Goal: Task Accomplishment & Management: Use online tool/utility

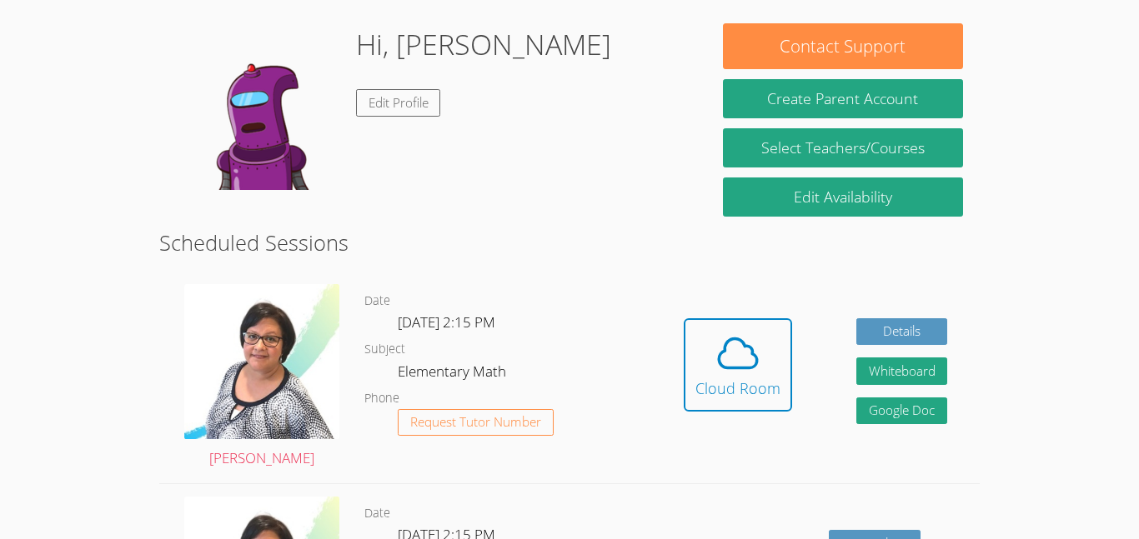
scroll to position [236, 0]
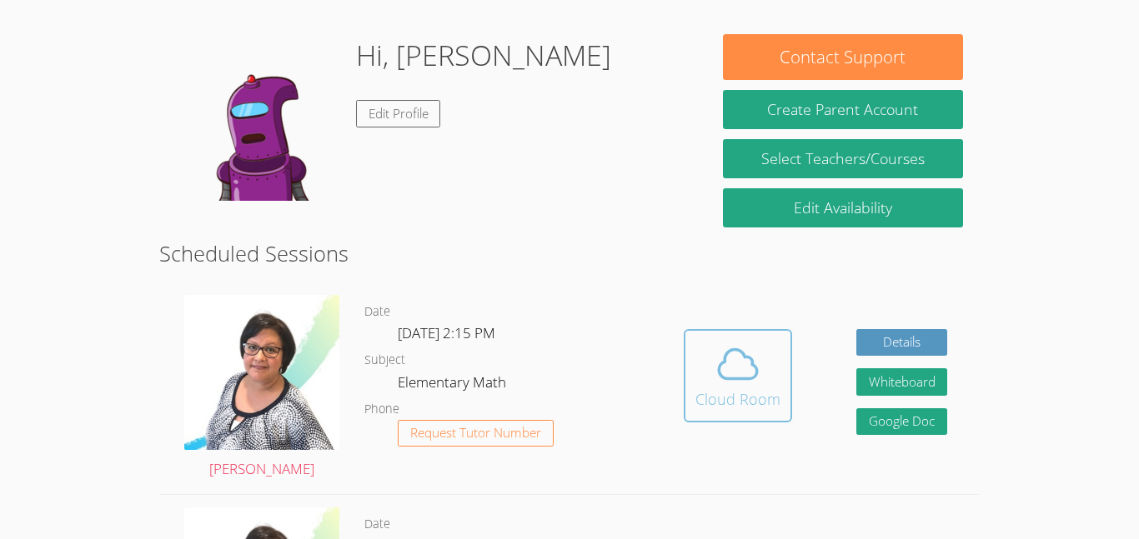
click at [716, 372] on icon at bounding box center [737, 364] width 47 height 47
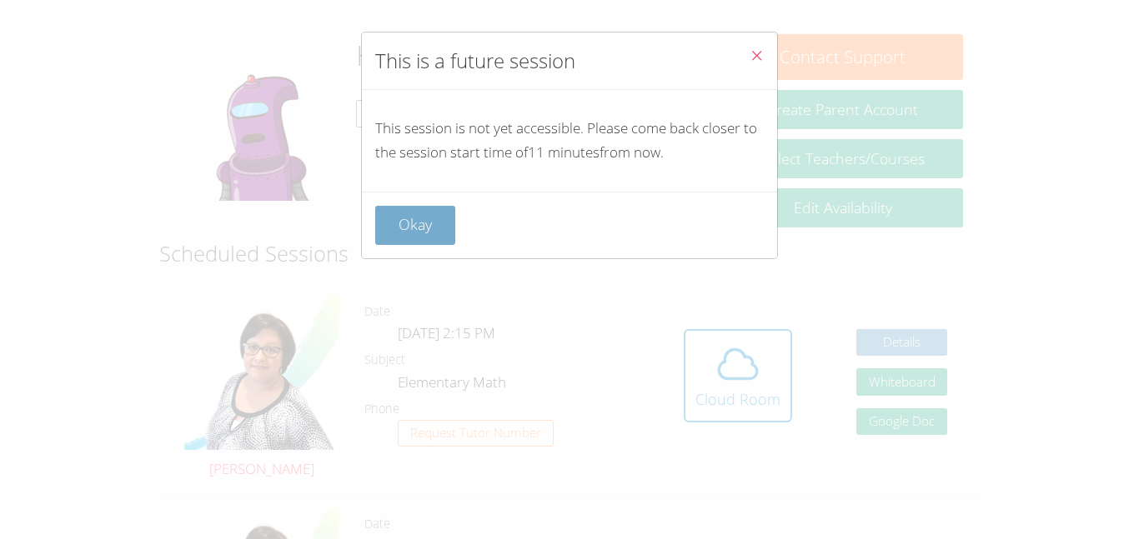
click at [445, 213] on button "Okay" at bounding box center [415, 225] width 80 height 39
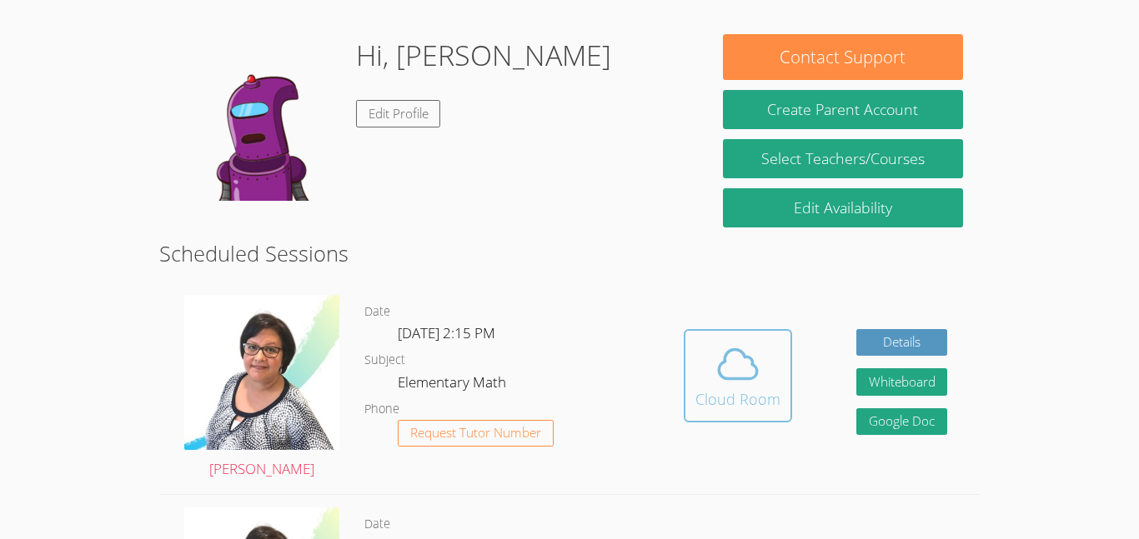
click at [715, 358] on icon at bounding box center [737, 364] width 47 height 47
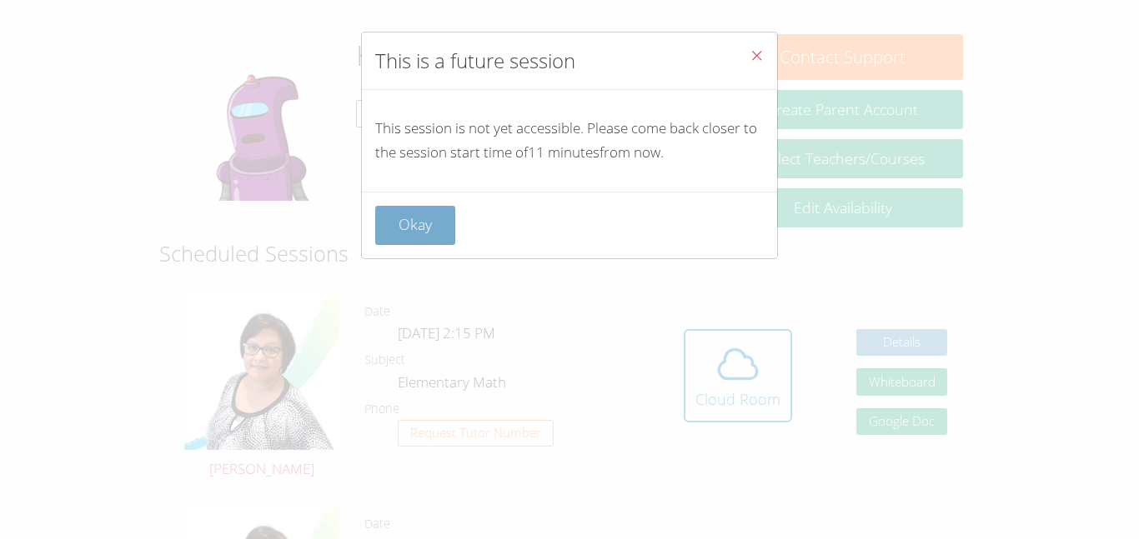
click at [433, 228] on button "Okay" at bounding box center [415, 225] width 80 height 39
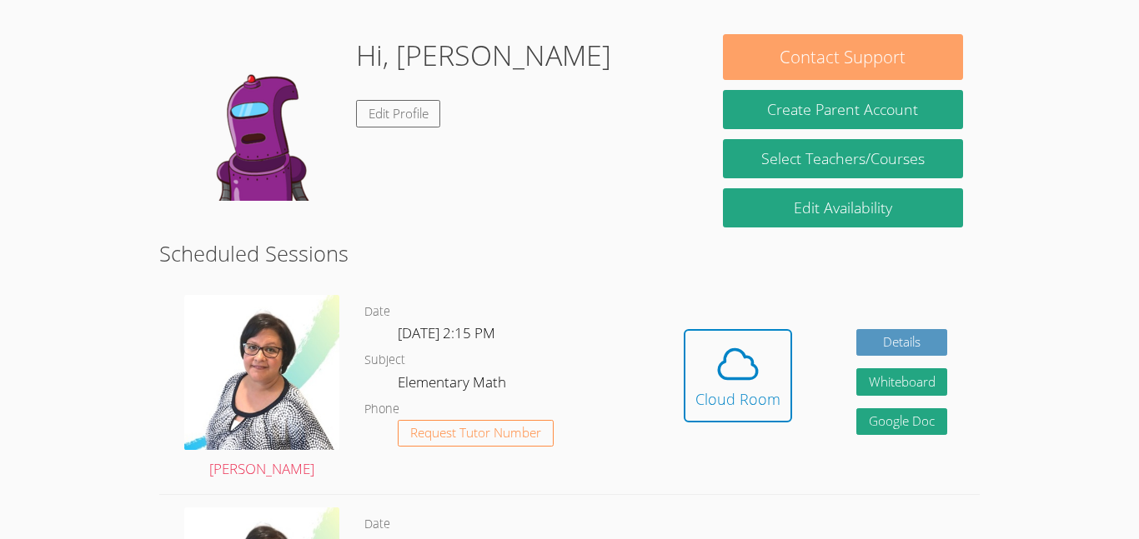
click at [960, 62] on button "Contact Support" at bounding box center [843, 57] width 240 height 46
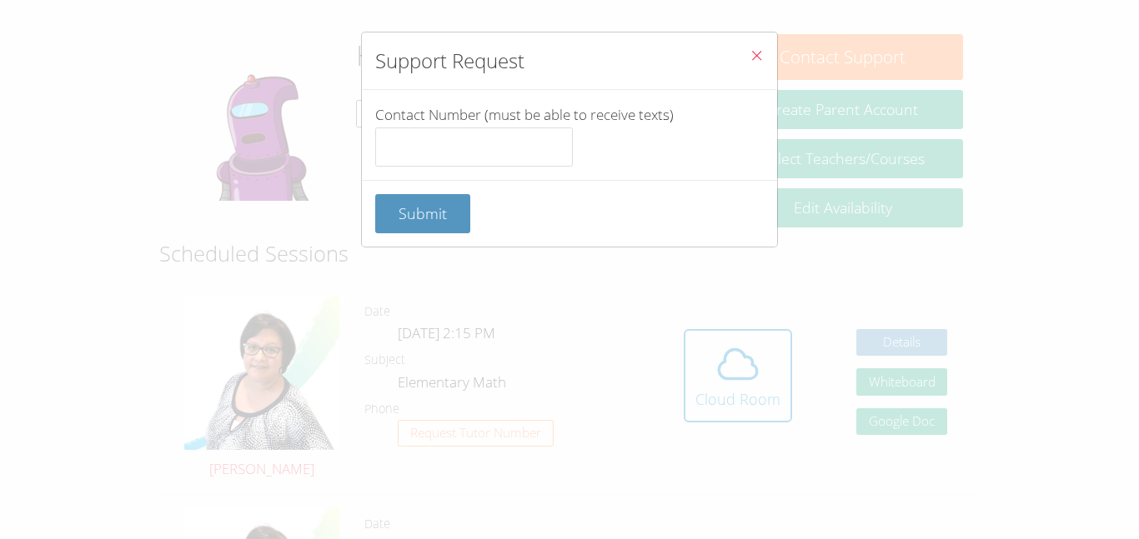
click at [754, 46] on button "Close" at bounding box center [756, 58] width 41 height 51
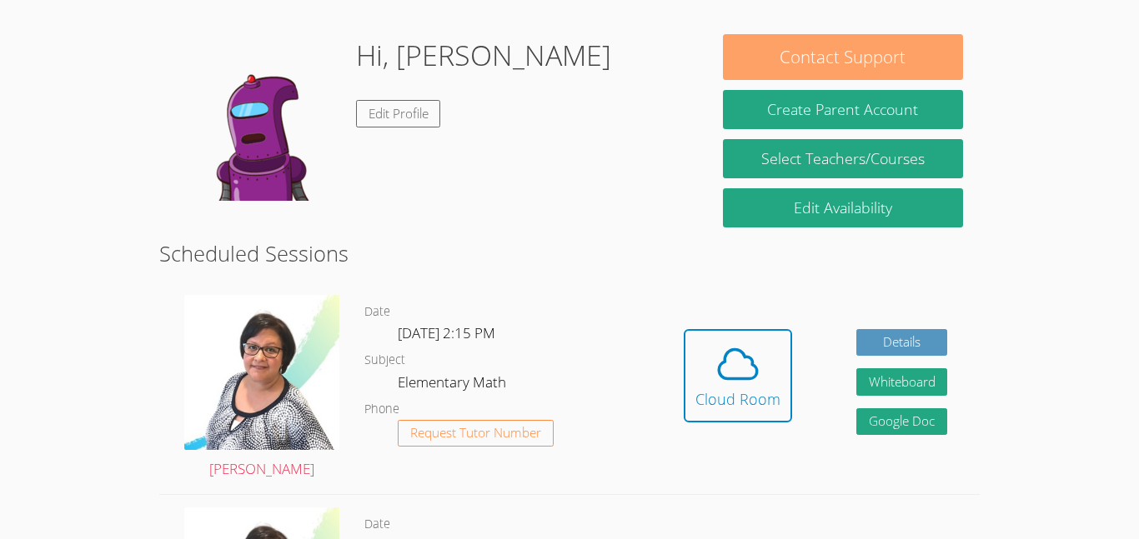
click at [850, 71] on button "Contact Support" at bounding box center [843, 57] width 240 height 46
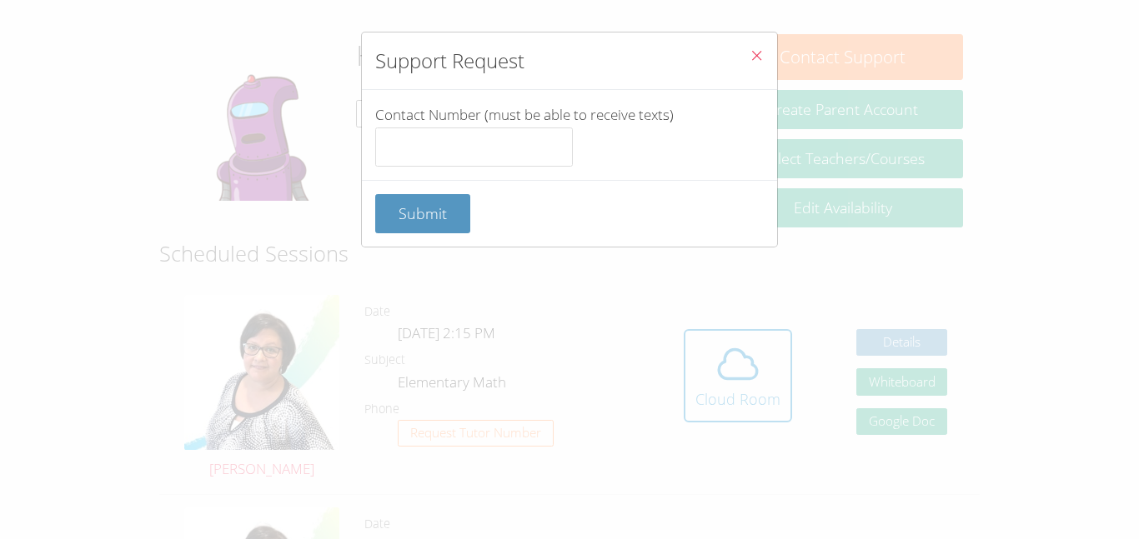
click at [754, 45] on button "Close" at bounding box center [756, 58] width 41 height 51
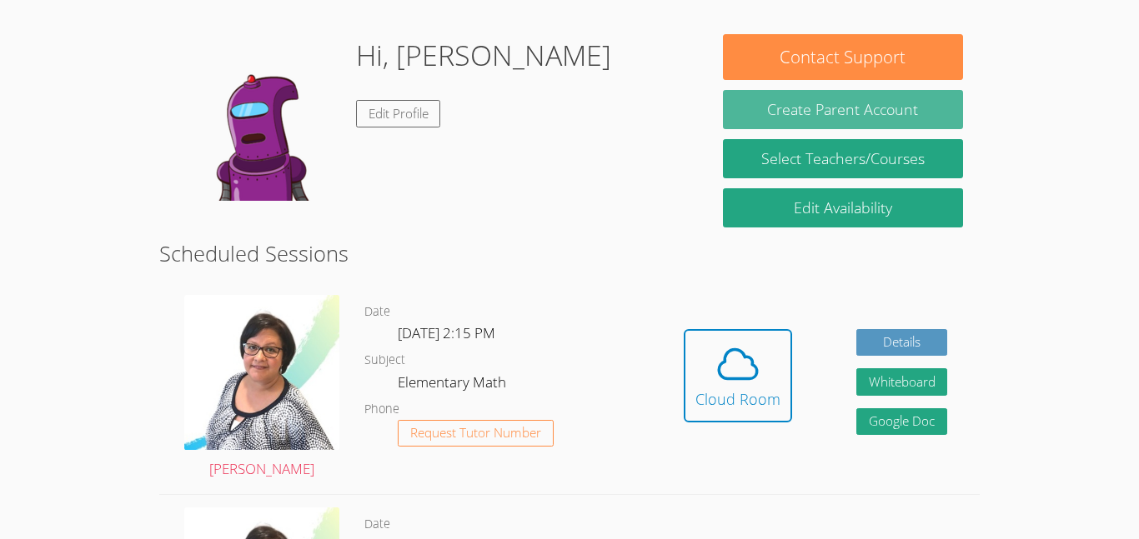
click at [816, 112] on button "Create Parent Account" at bounding box center [843, 109] width 240 height 39
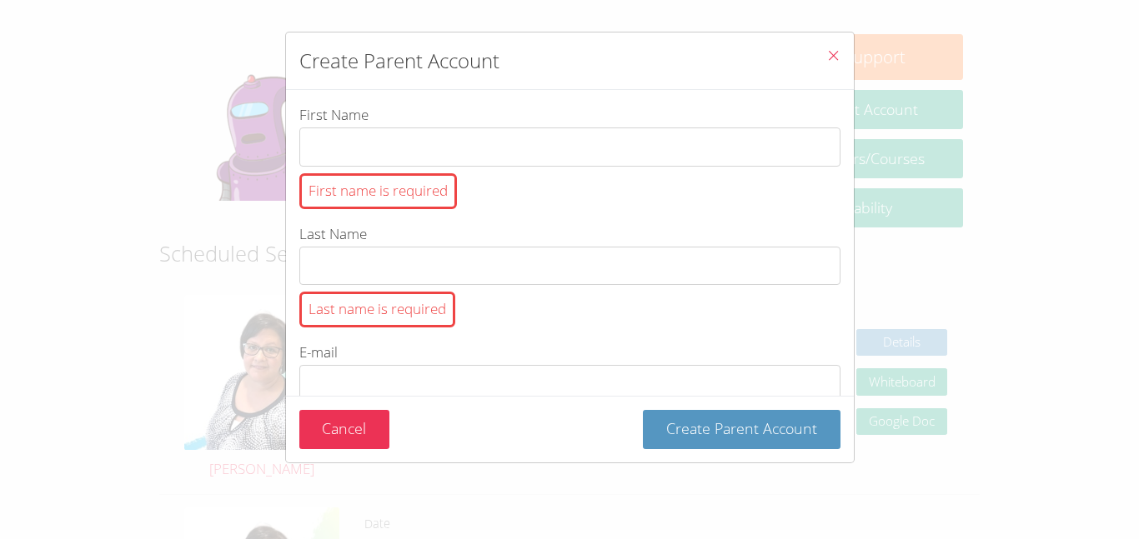
click at [835, 40] on button "Close" at bounding box center [833, 58] width 41 height 51
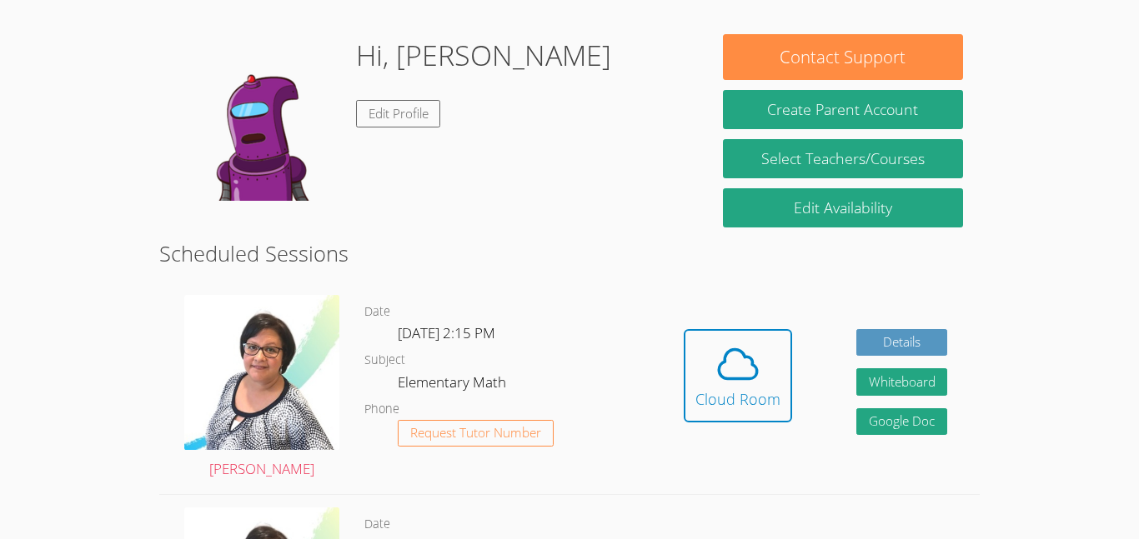
click at [459, 249] on h2 "Scheduled Sessions" at bounding box center [569, 254] width 820 height 32
click at [744, 326] on div "Hidden Cloud Room Details Whiteboard Hidden Google Doc" at bounding box center [815, 389] width 328 height 212
click at [746, 338] on button "Cloud Room" at bounding box center [738, 375] width 108 height 93
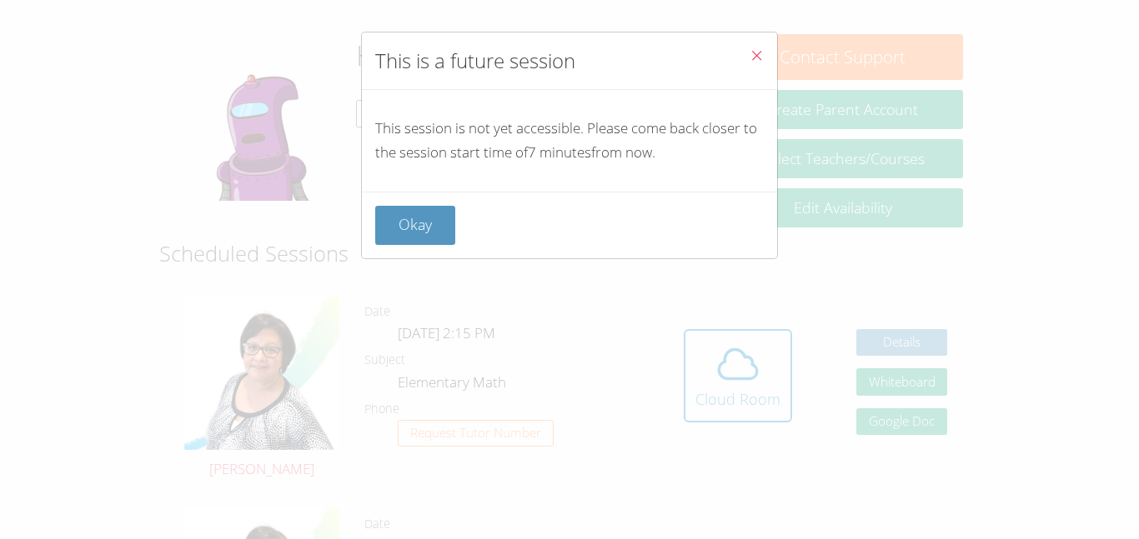
click at [774, 43] on button "Close" at bounding box center [756, 58] width 41 height 51
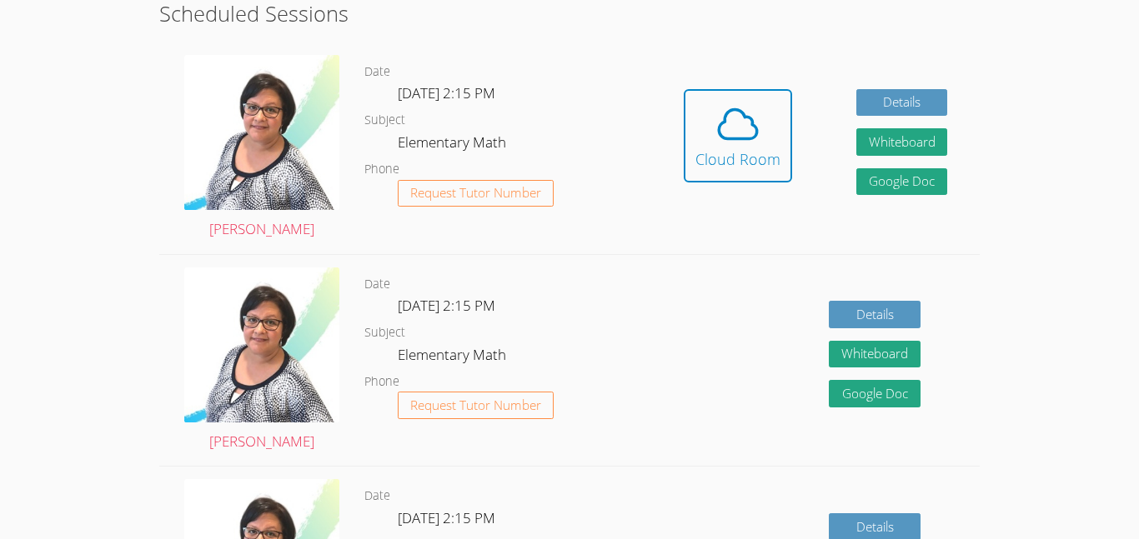
scroll to position [486, 0]
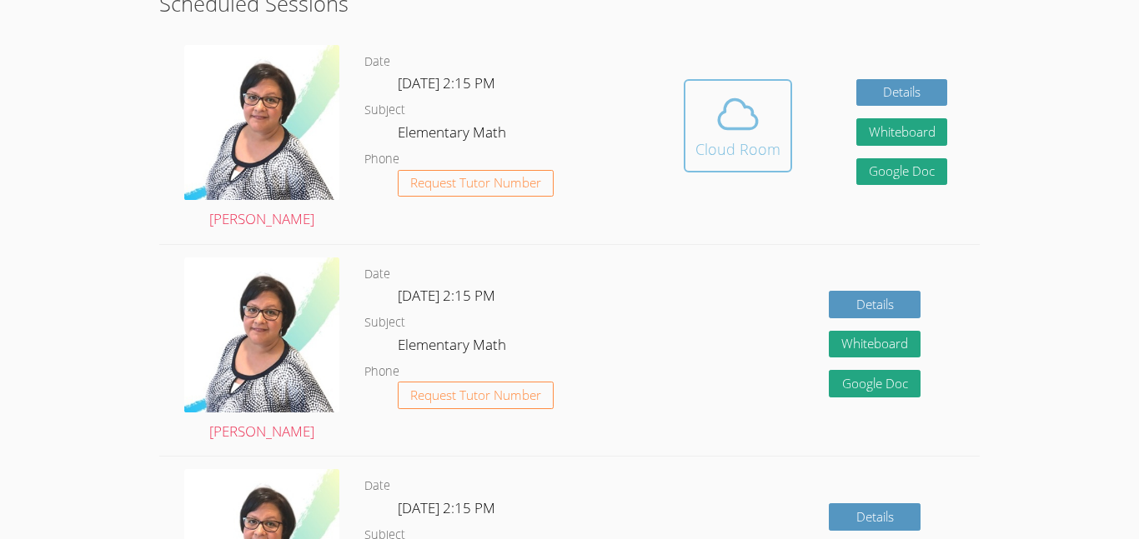
click at [715, 114] on icon at bounding box center [737, 114] width 47 height 47
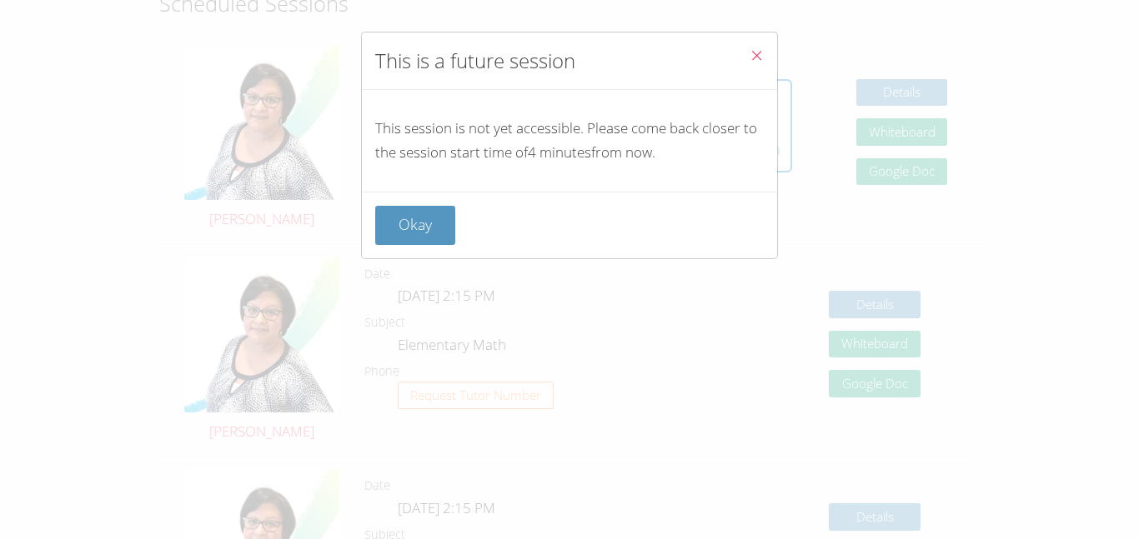
click at [433, 206] on div "Okay" at bounding box center [569, 225] width 388 height 39
click at [426, 216] on button "Okay" at bounding box center [415, 225] width 80 height 39
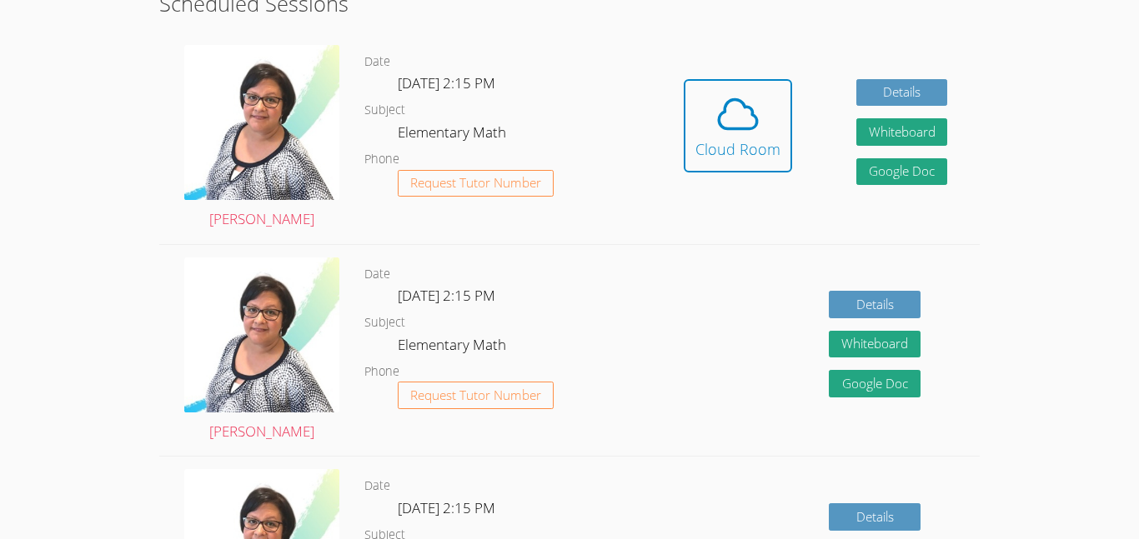
click at [444, 259] on div "Date [DATE] 2:15 PM Subject Elementary Math Phone Request Tutor Number" at bounding box center [507, 351] width 287 height 212
click at [743, 153] on div "Cloud Room" at bounding box center [737, 149] width 85 height 23
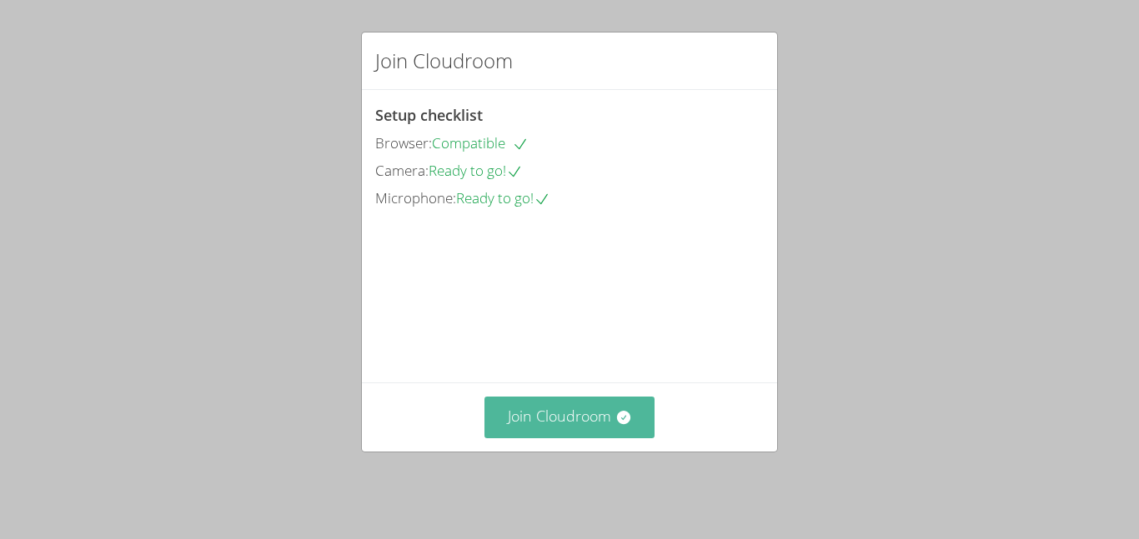
click at [549, 433] on button "Join Cloudroom" at bounding box center [569, 417] width 171 height 41
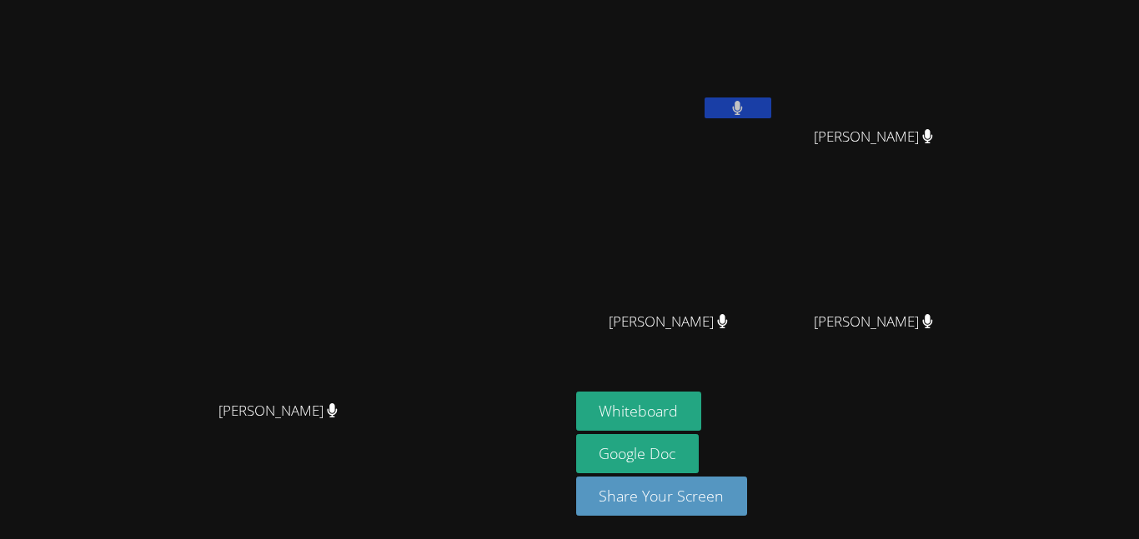
click at [933, 140] on span "Alayia Wimberly" at bounding box center [873, 137] width 119 height 24
click at [774, 88] on video at bounding box center [675, 63] width 198 height 112
click at [743, 105] on icon at bounding box center [738, 108] width 10 height 14
click at [746, 108] on icon at bounding box center [738, 108] width 18 height 14
click at [936, 323] on icon at bounding box center [928, 321] width 18 height 14
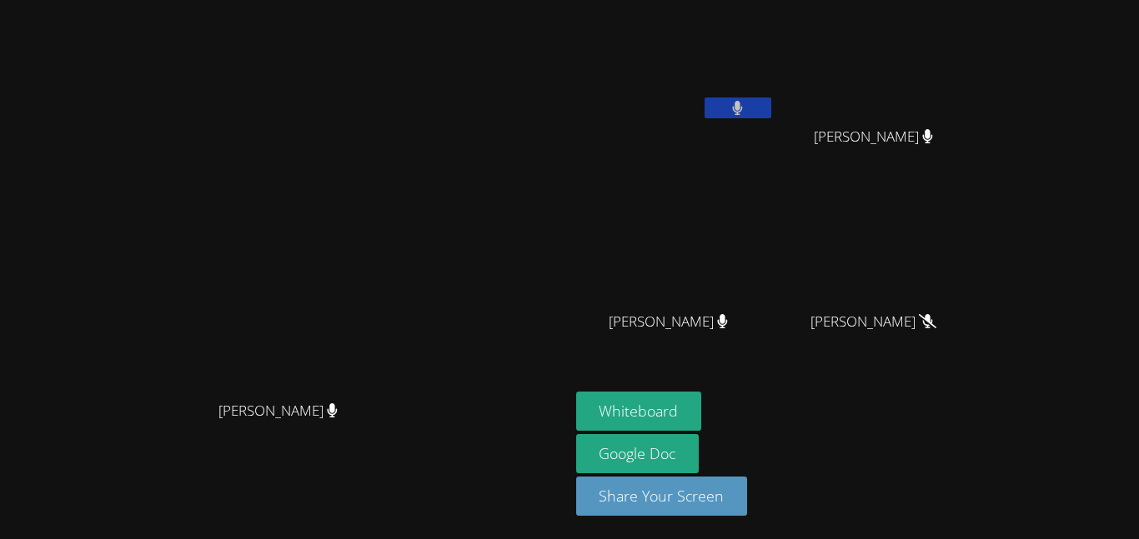
click at [936, 323] on icon at bounding box center [928, 321] width 18 height 14
click at [774, 94] on video at bounding box center [675, 63] width 198 height 112
click at [774, 102] on video at bounding box center [675, 63] width 198 height 112
click at [702, 412] on button "Whiteboard" at bounding box center [639, 411] width 126 height 39
click at [771, 111] on button at bounding box center [737, 108] width 67 height 21
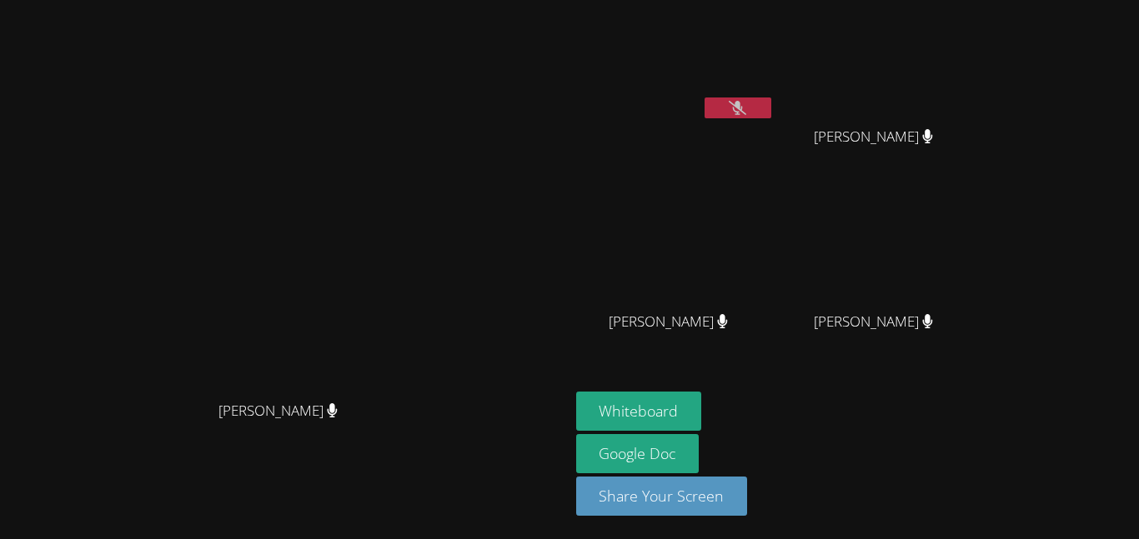
click at [746, 104] on icon at bounding box center [738, 108] width 18 height 14
click at [746, 102] on icon at bounding box center [738, 108] width 18 height 14
click at [771, 106] on button at bounding box center [737, 108] width 67 height 21
click at [409, 389] on video at bounding box center [284, 236] width 250 height 313
click at [774, 86] on video at bounding box center [675, 63] width 198 height 112
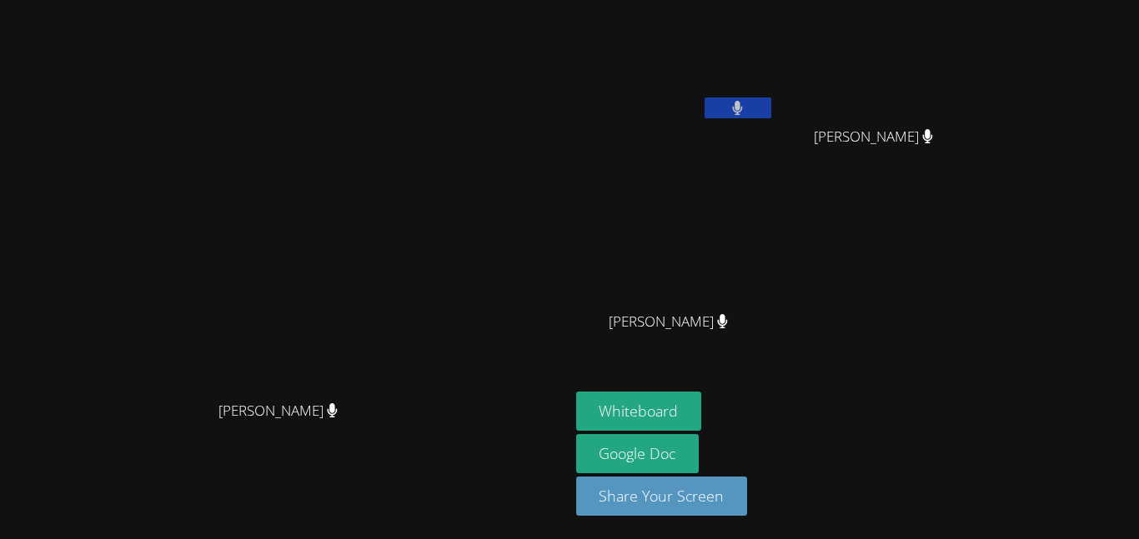
click at [771, 103] on button at bounding box center [737, 108] width 67 height 21
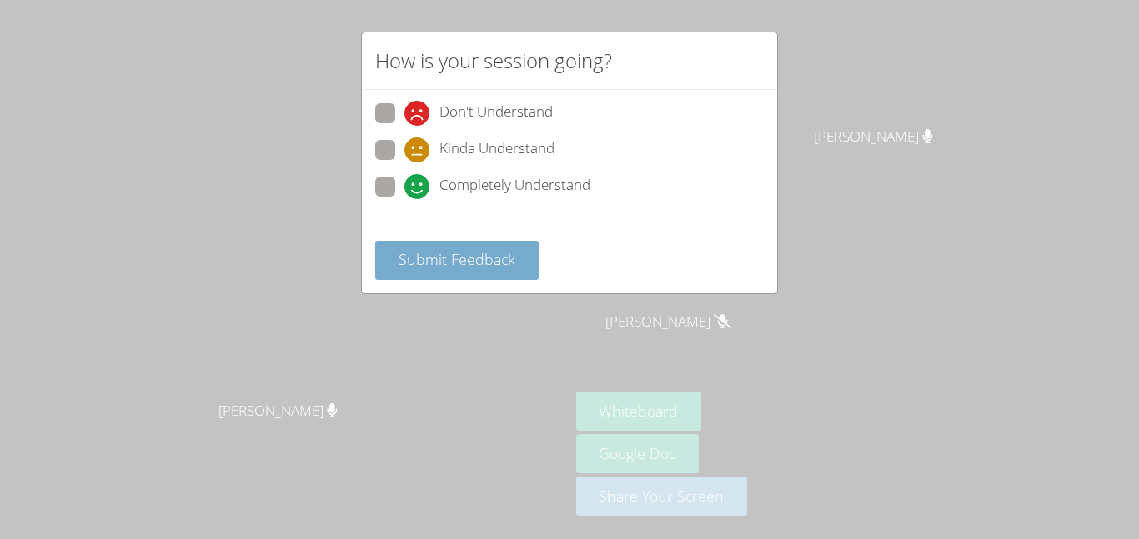
click at [498, 267] on span "Submit Feedback" at bounding box center [456, 259] width 117 height 20
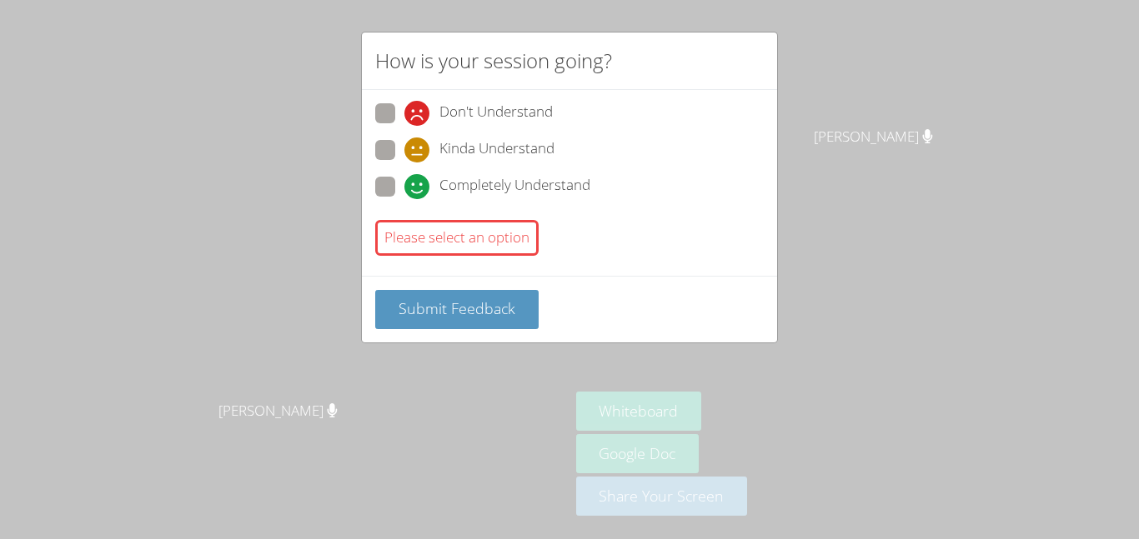
click at [348, 217] on div "How is your session going? Don't Understand Kinda Understand Completely Underst…" at bounding box center [569, 269] width 1139 height 539
click at [404, 199] on span at bounding box center [404, 199] width 0 height 0
click at [404, 183] on input "Completely Understand" at bounding box center [411, 184] width 14 height 14
radio input "true"
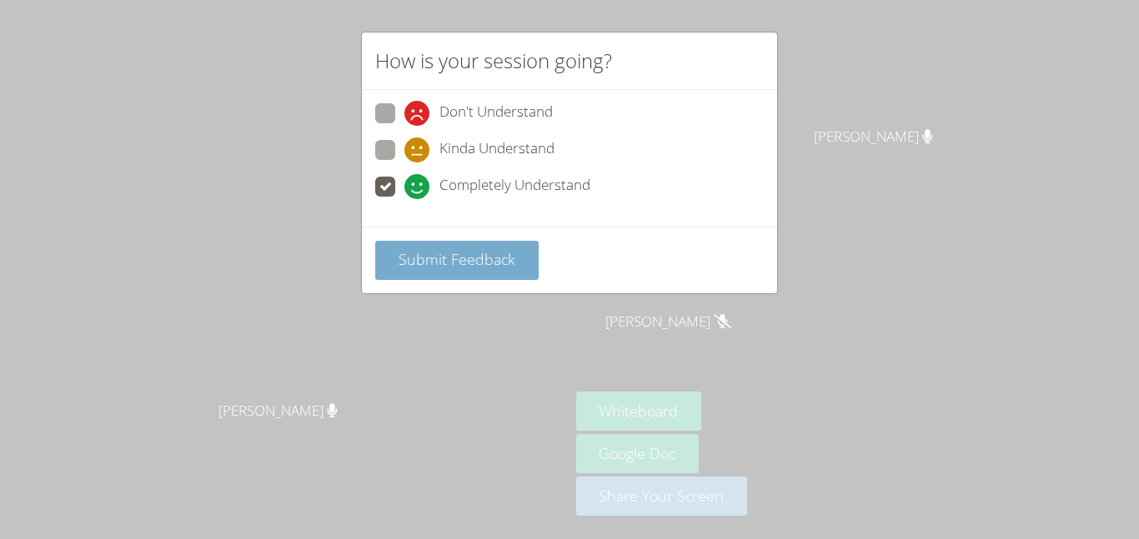
click at [409, 266] on span "Submit Feedback" at bounding box center [456, 259] width 117 height 20
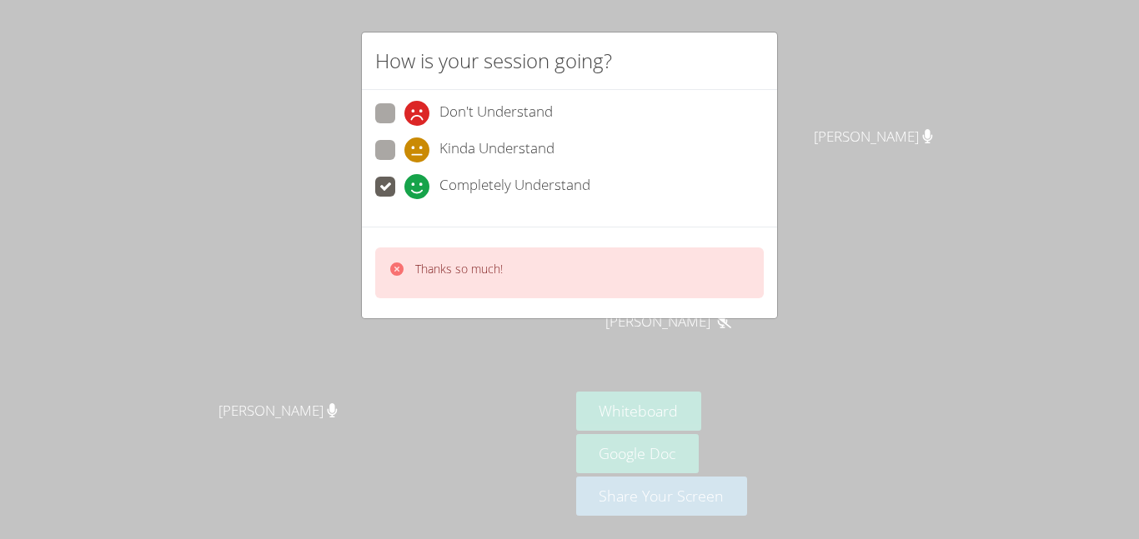
click at [296, 381] on div "How is your session going? Don't Understand Kinda Understand Completely Underst…" at bounding box center [569, 269] width 1139 height 539
